Goal: Information Seeking & Learning: Learn about a topic

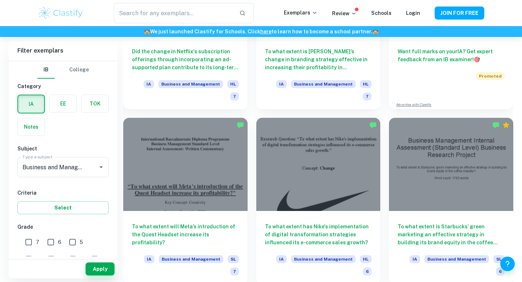
scroll to position [302, 0]
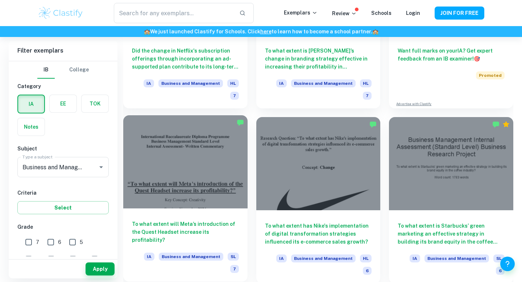
click at [195, 210] on div "To what extent will Meta’s introduction of the Quest Headset increase its profi…" at bounding box center [185, 244] width 124 height 73
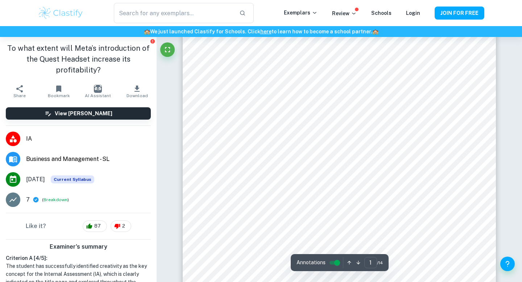
scroll to position [88, 0]
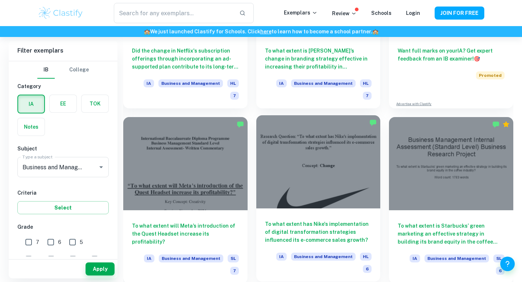
scroll to position [320, 0]
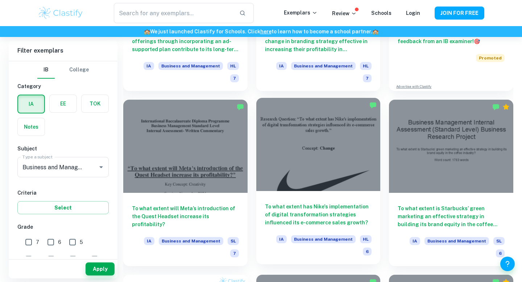
click at [329, 192] on div "To what extent has Nike's implementation of digital transformation strategies i…" at bounding box center [318, 227] width 124 height 73
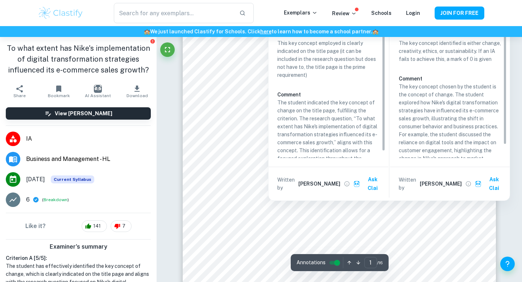
scroll to position [172, 0]
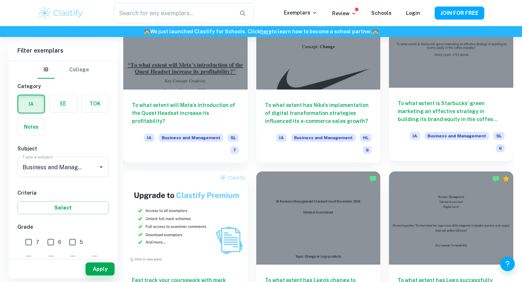
scroll to position [422, 0]
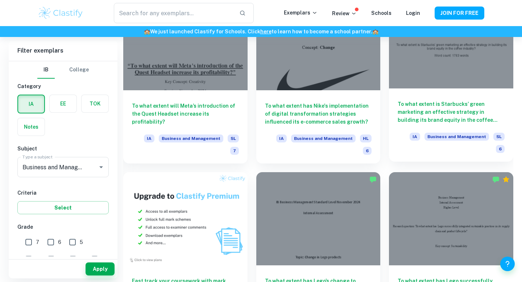
click at [442, 105] on h6 "To what extent is Starbucks’ green marketing an effective strategy in building …" at bounding box center [451, 112] width 107 height 24
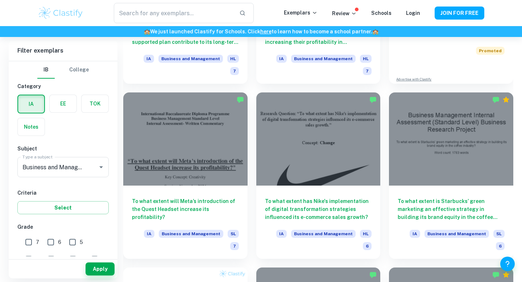
scroll to position [317, 0]
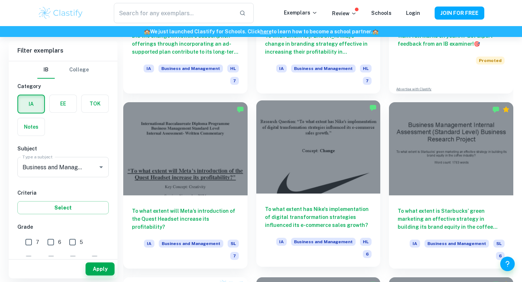
click at [336, 207] on h6 "To what extent has Nike's implementation of digital transformation strategies i…" at bounding box center [318, 217] width 107 height 24
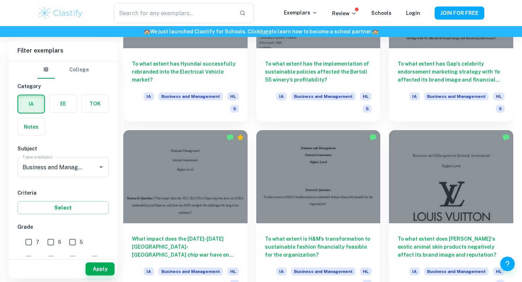
scroll to position [989, 0]
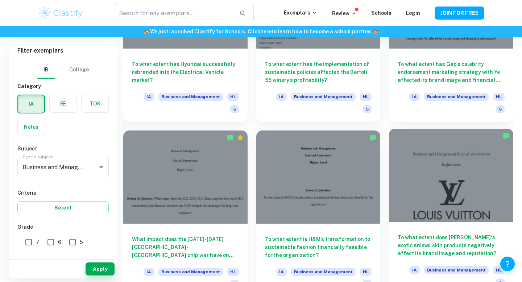
click at [445, 233] on h6 "To what extent does [PERSON_NAME]‘s exotic animal skin products negatively affe…" at bounding box center [451, 245] width 107 height 24
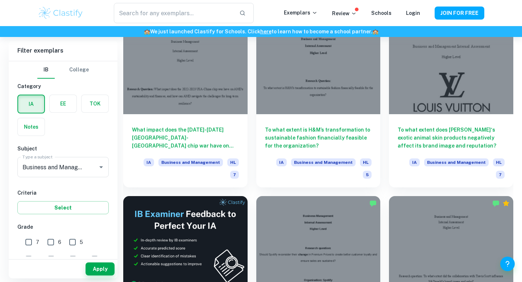
scroll to position [1156, 0]
